Goal: Find specific page/section: Find specific page/section

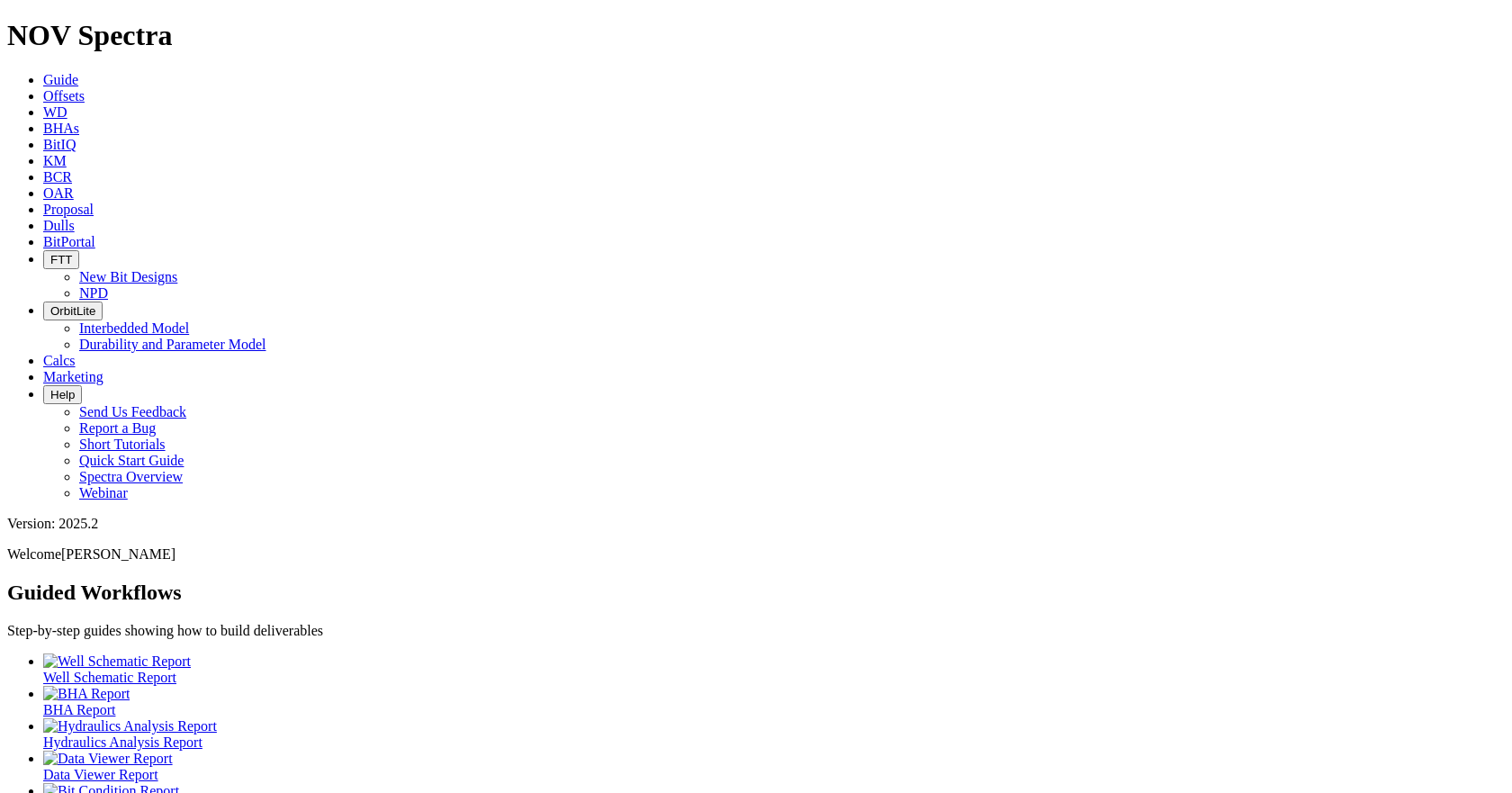
click at [84, 88] on span "Offsets" at bounding box center [64, 96] width 41 height 16
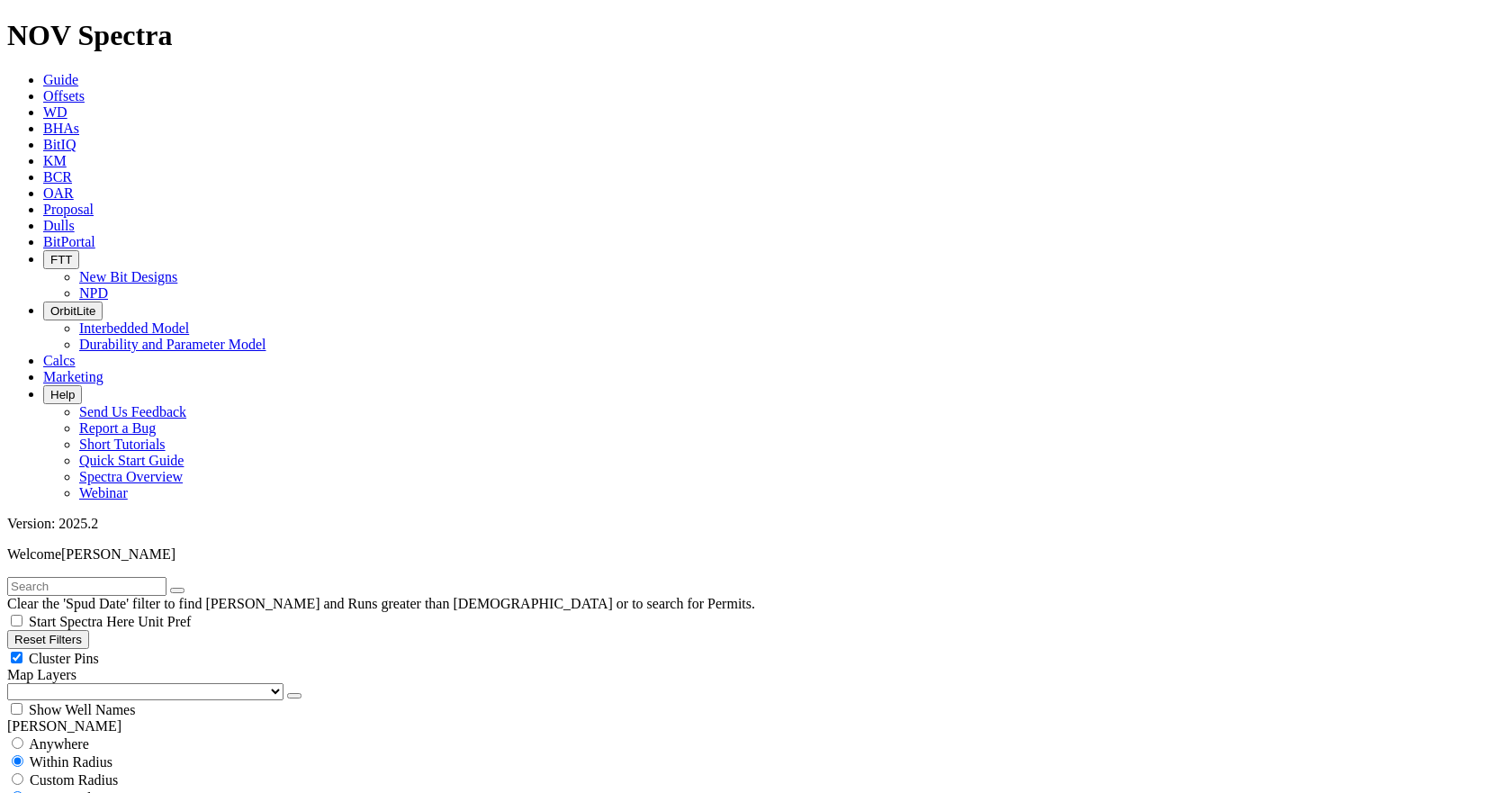
click at [75, 218] on span "Dulls" at bounding box center [59, 226] width 31 height 16
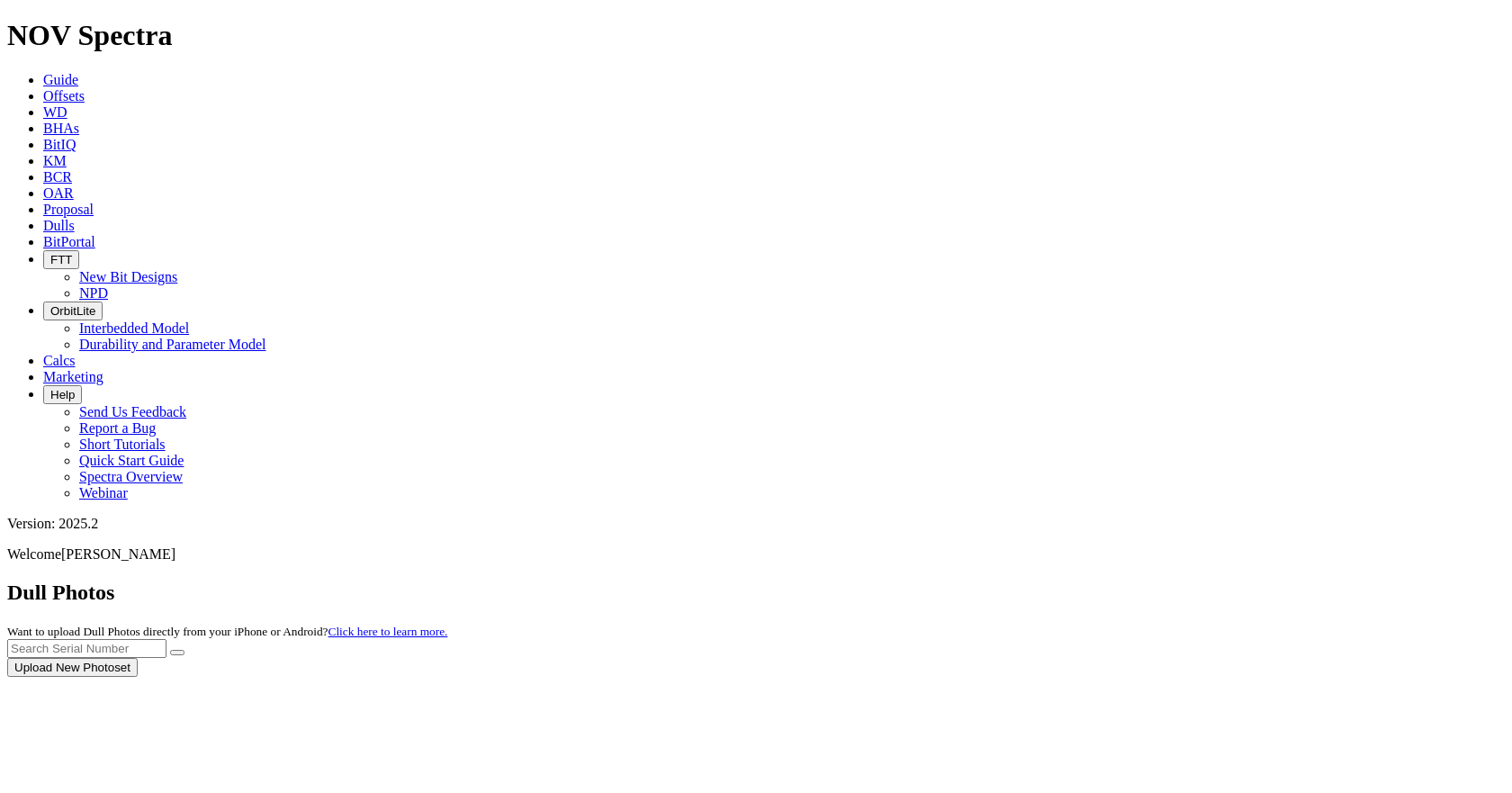
click at [1200, 676] on div at bounding box center [756, 676] width 1498 height 0
click at [1204, 676] on div at bounding box center [756, 676] width 1498 height 0
click at [167, 639] on input "text" at bounding box center [86, 648] width 159 height 19
paste input "A317724"
type input "A317724"
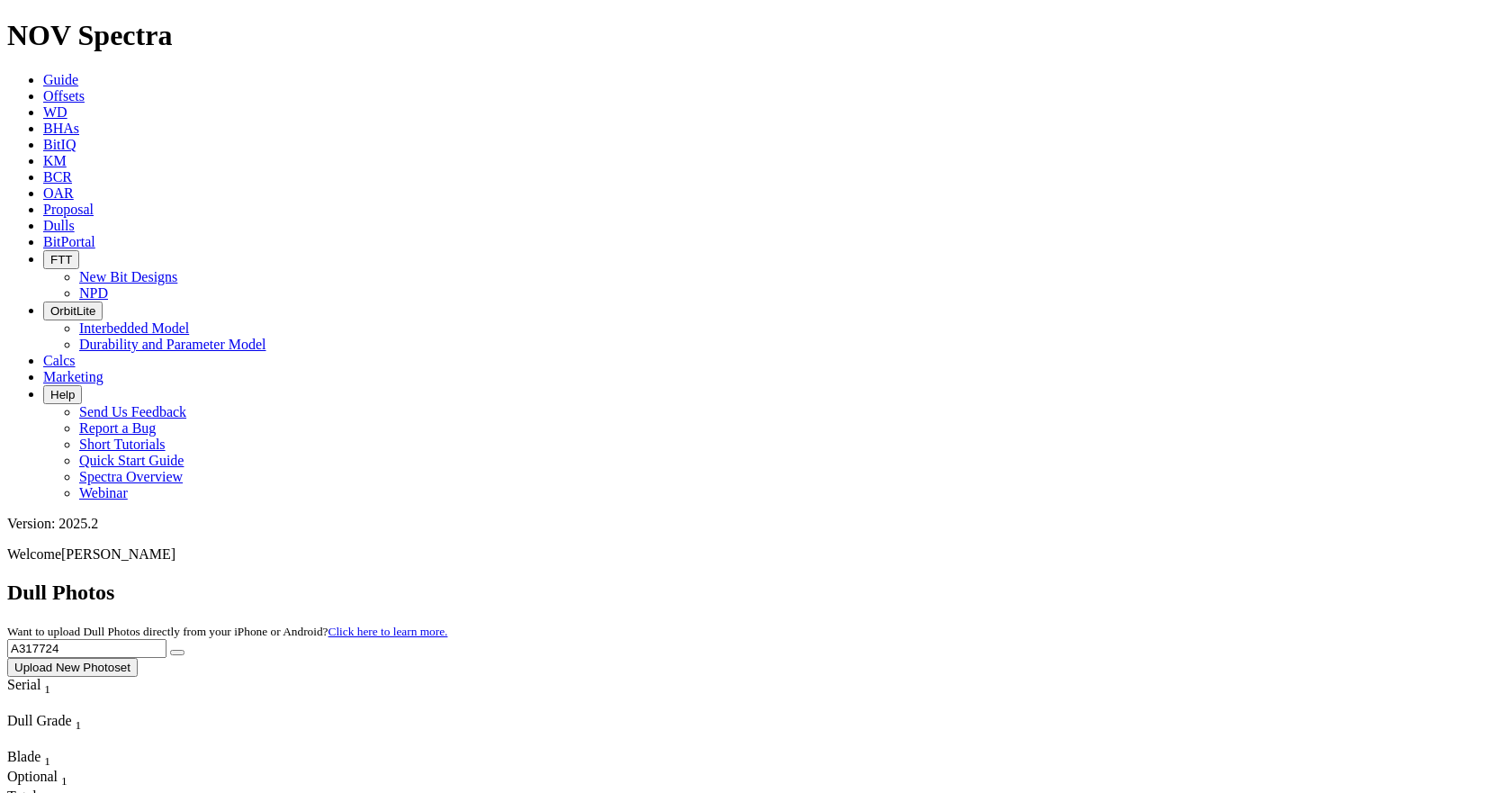
click at [178, 653] on icon "submit" at bounding box center [178, 653] width 0 height 0
click at [167, 639] on input "A317724" at bounding box center [86, 648] width 159 height 19
